Goal: Task Accomplishment & Management: Manage account settings

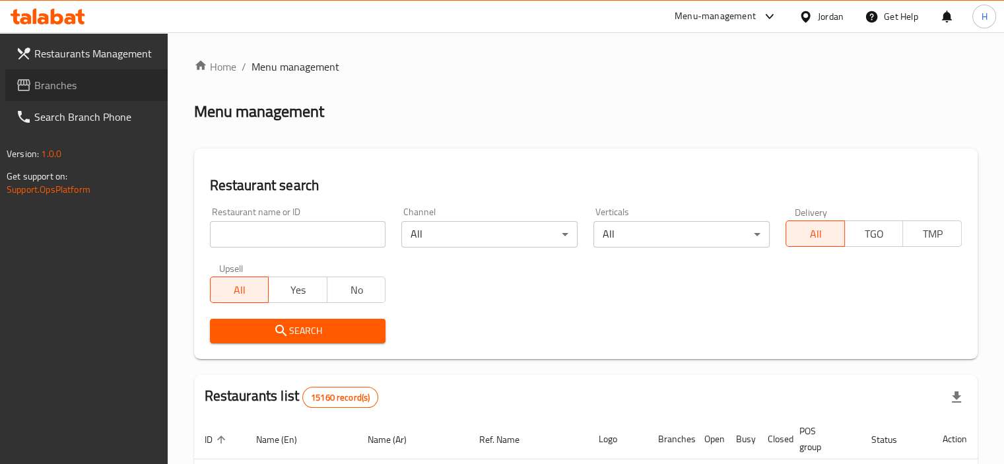
click at [78, 89] on span "Branches" at bounding box center [95, 85] width 123 height 16
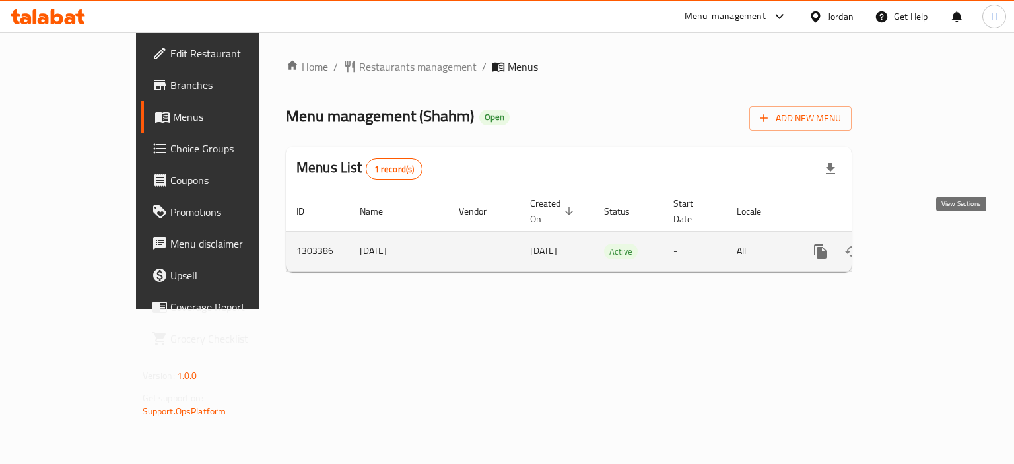
click at [923, 244] on icon "enhanced table" at bounding box center [916, 252] width 16 height 16
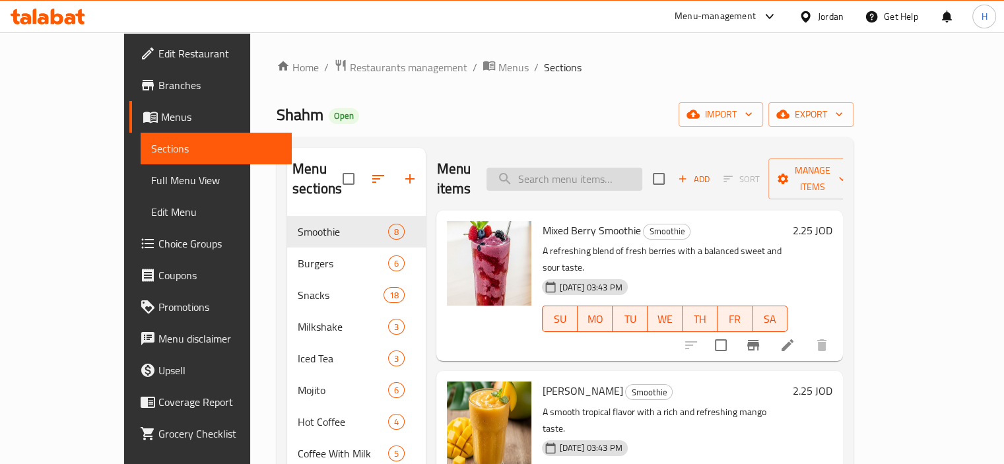
click at [587, 168] on input "search" at bounding box center [564, 179] width 156 height 23
paste input "Tesi Burger 150g"
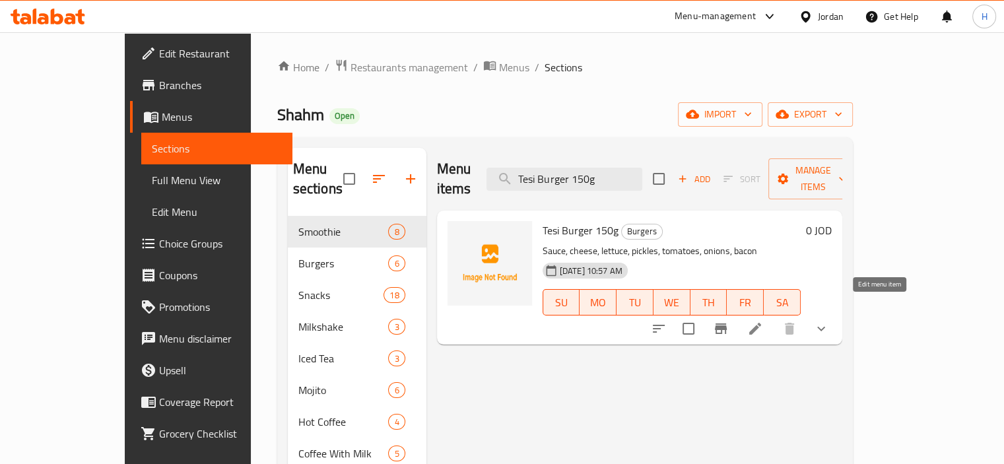
type input "Tesi Burger 150g"
click at [761, 323] on icon at bounding box center [755, 329] width 12 height 12
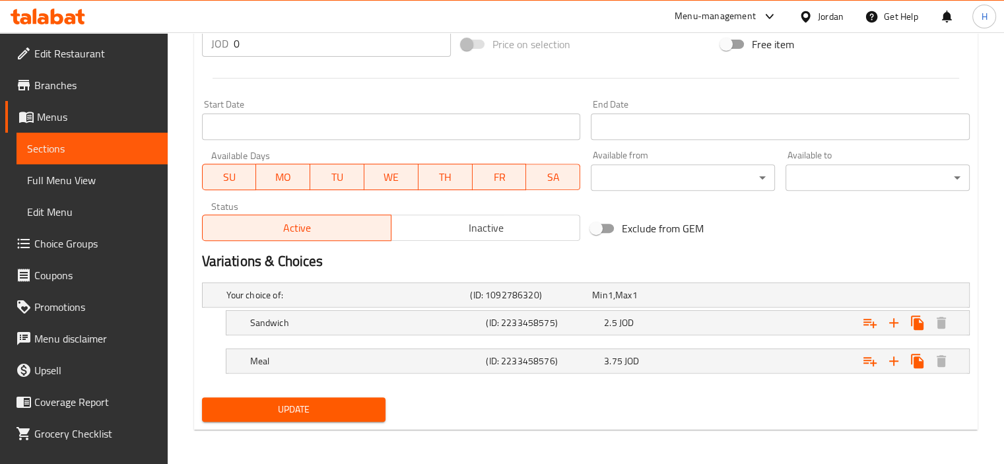
scroll to position [497, 0]
click at [481, 224] on span "Inactive" at bounding box center [486, 226] width 178 height 19
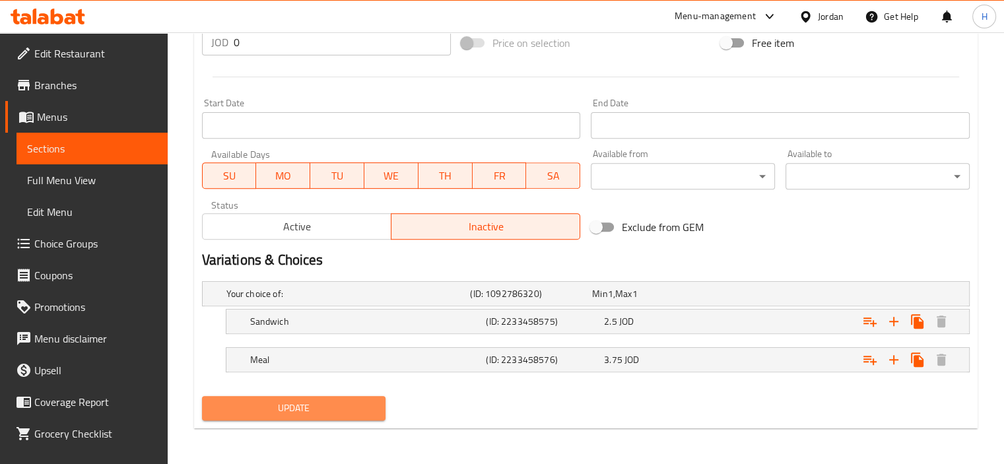
click at [344, 403] on span "Update" at bounding box center [294, 408] width 163 height 17
